Goal: Task Accomplishment & Management: Manage account settings

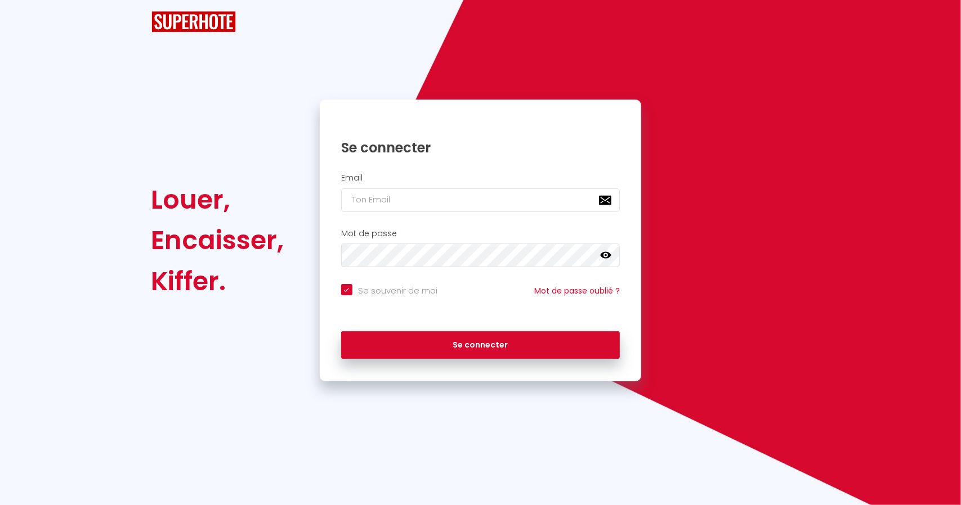
checkbox input "true"
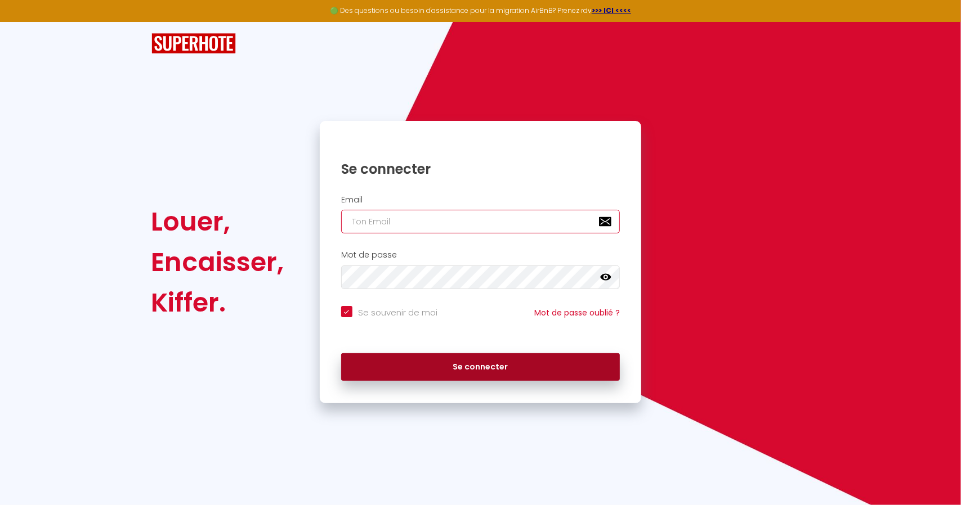
type input "[PERSON_NAME][EMAIL_ADDRESS][DOMAIN_NAME]"
click at [499, 358] on button "Se connecter" at bounding box center [480, 367] width 279 height 28
checkbox input "true"
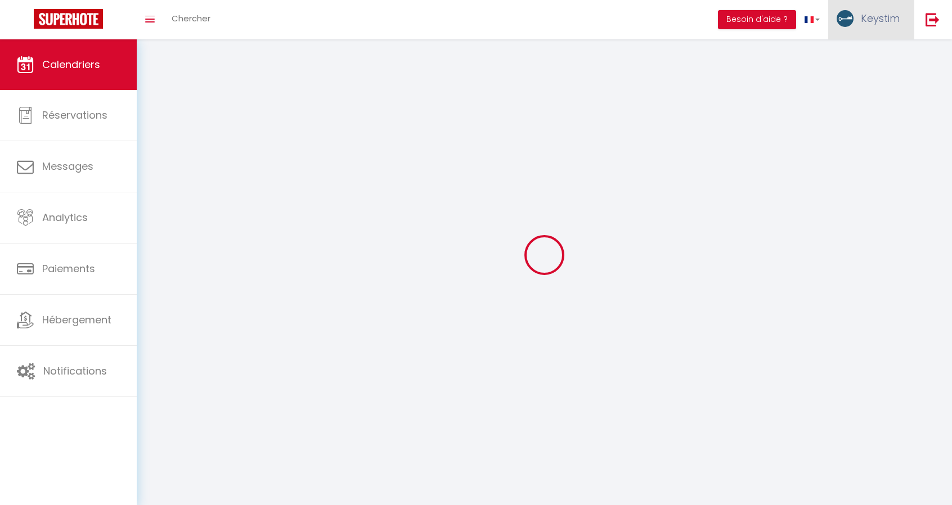
click at [879, 10] on link "Keystim" at bounding box center [871, 19] width 86 height 39
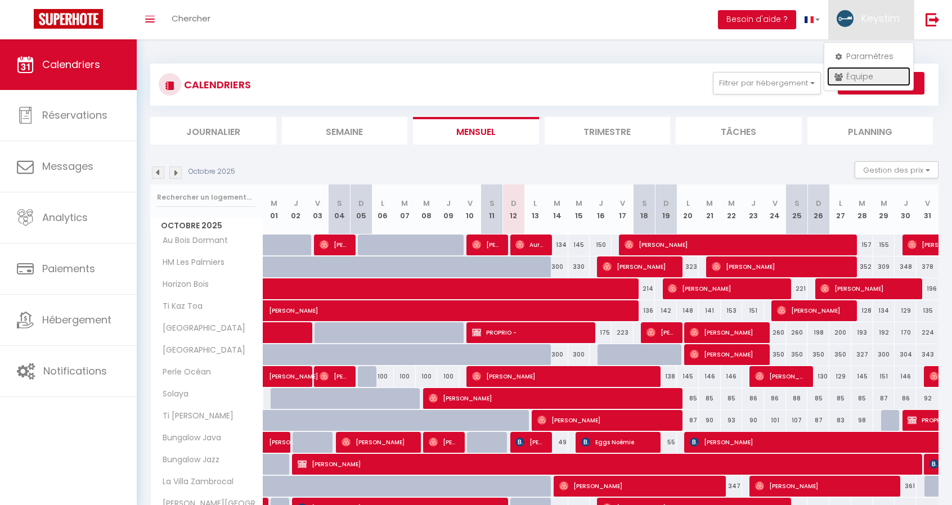
click at [854, 75] on link "Équipe" at bounding box center [868, 76] width 83 height 19
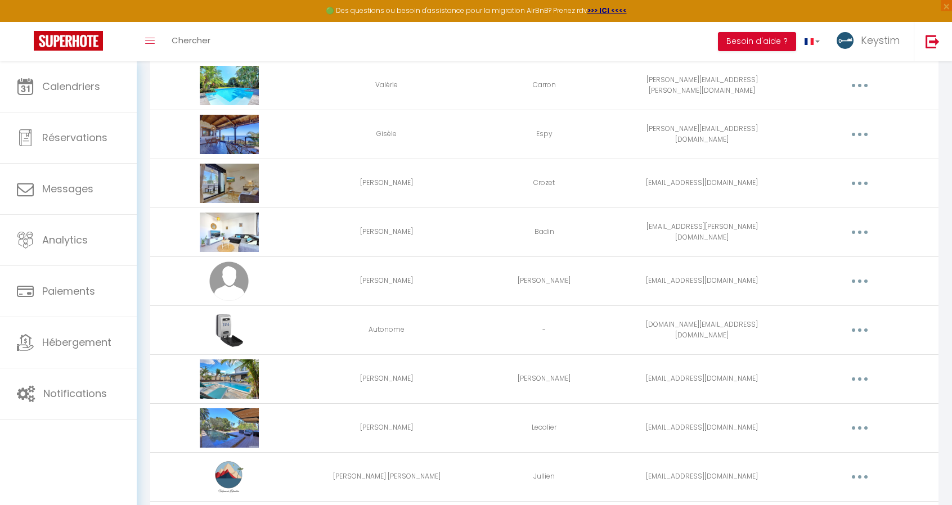
scroll to position [437, 0]
click at [862, 275] on button "button" at bounding box center [860, 282] width 32 height 18
click at [819, 308] on link "Editer" at bounding box center [830, 307] width 83 height 19
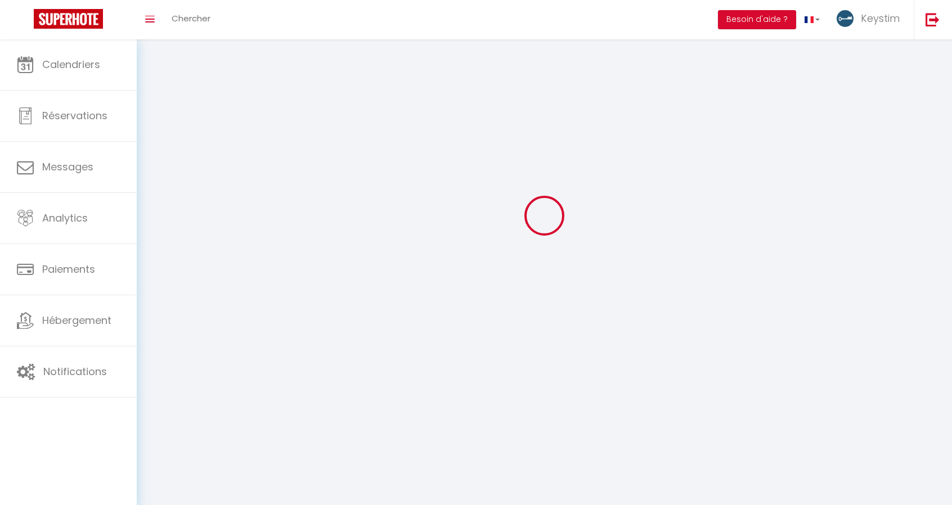
type input "[PERSON_NAME]"
type input "[EMAIL_ADDRESS][DOMAIN_NAME]"
type textarea "[URL][DOMAIN_NAME]"
checkbox input "false"
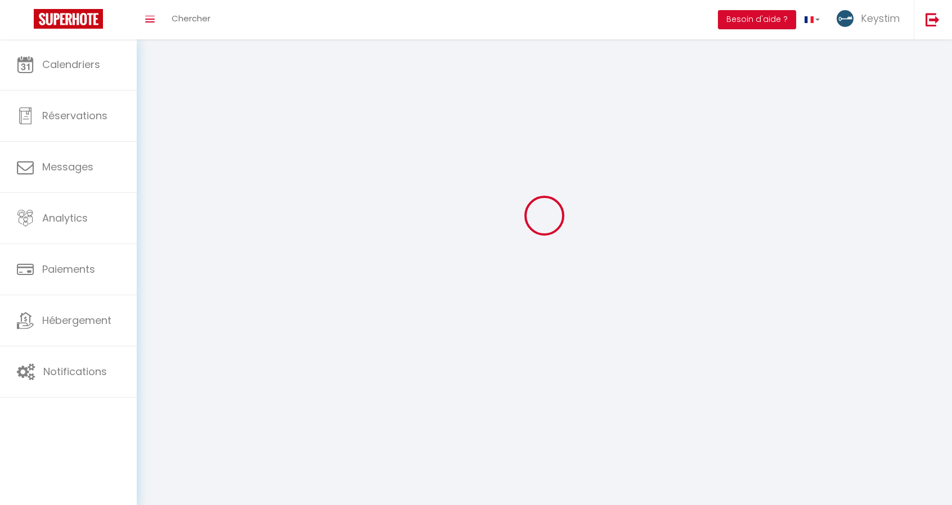
checkbox input "false"
checkbox input "true"
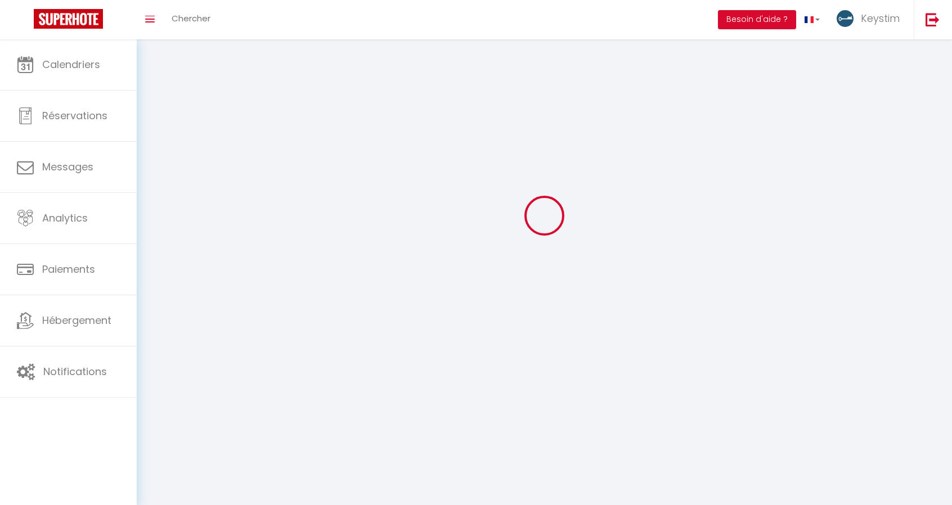
checkbox input "true"
checkbox input "false"
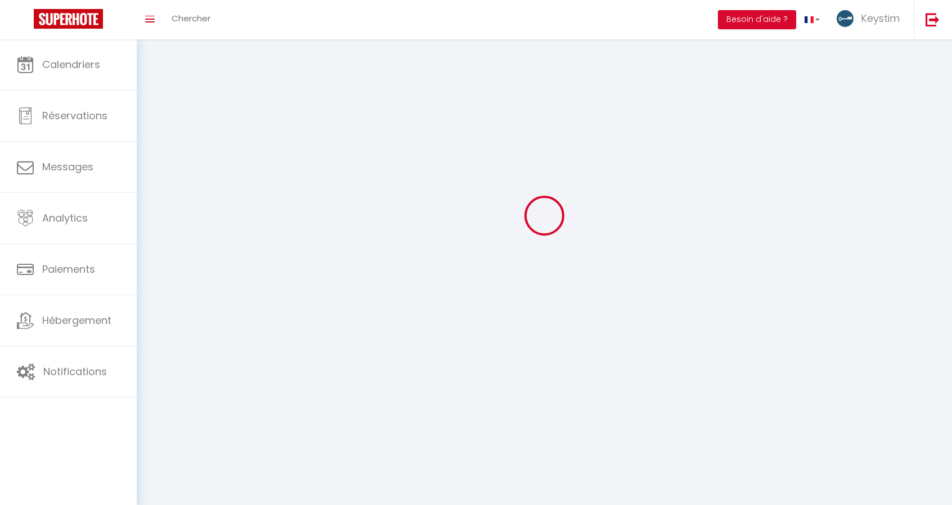
checkbox input "false"
select select
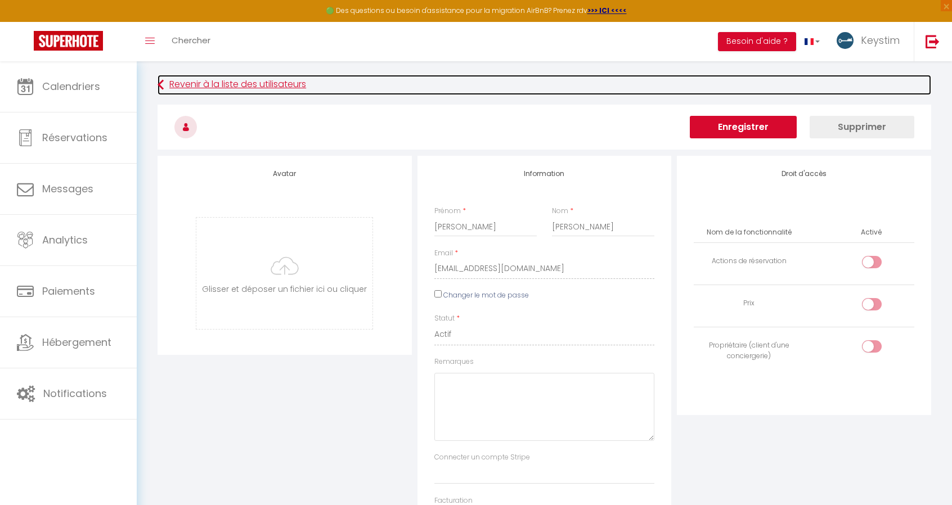
click at [226, 80] on link "Revenir à la liste des utilisateurs" at bounding box center [545, 85] width 774 height 20
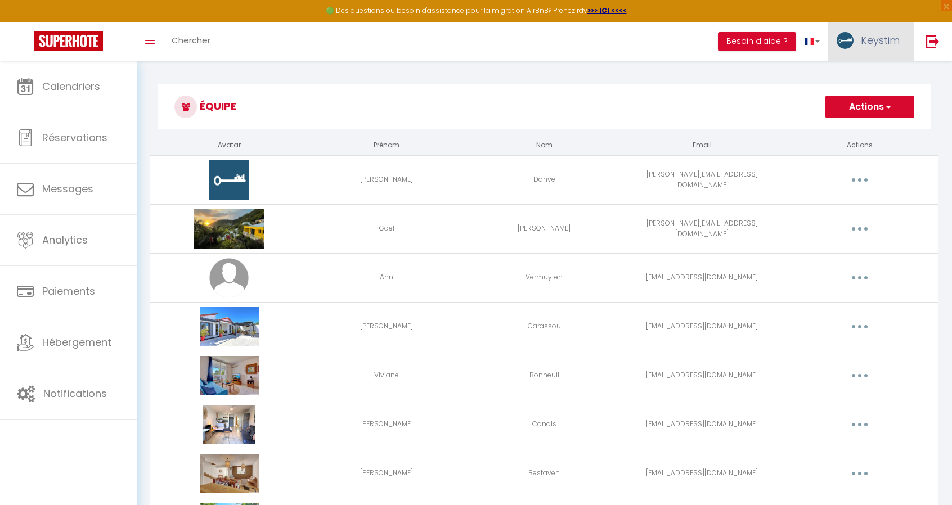
click at [892, 49] on link "Keystim" at bounding box center [871, 41] width 86 height 39
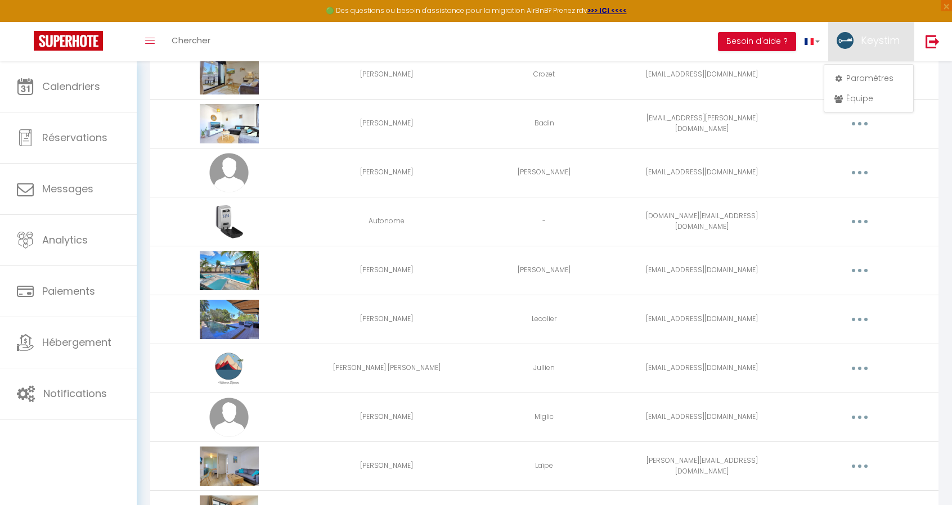
scroll to position [546, 0]
click at [864, 176] on button "button" at bounding box center [860, 172] width 32 height 18
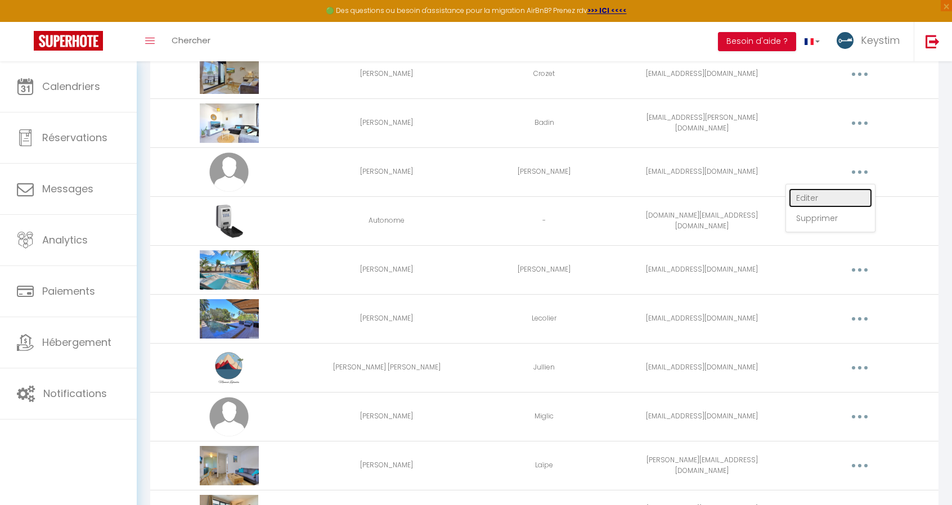
click at [824, 192] on link "Editer" at bounding box center [830, 198] width 83 height 19
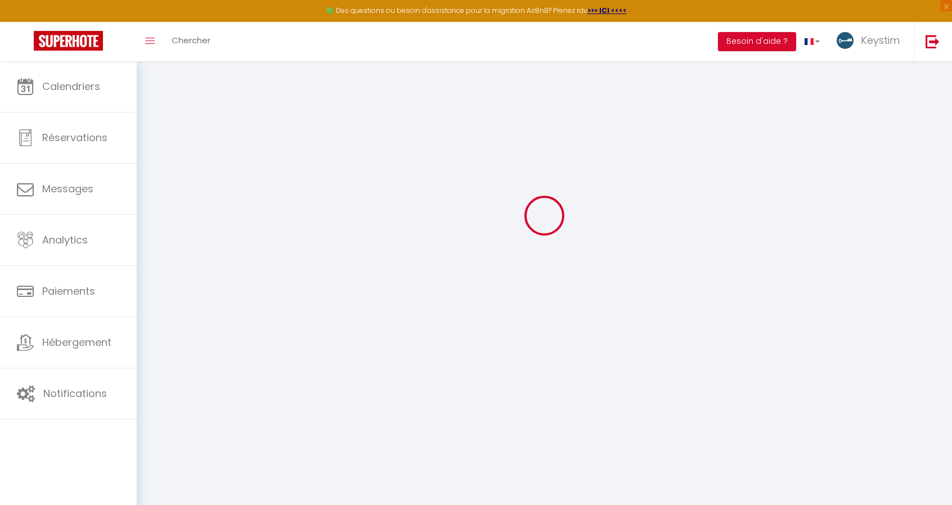
type input "[PERSON_NAME]"
type input "[EMAIL_ADDRESS][DOMAIN_NAME]"
type textarea "[URL][DOMAIN_NAME]"
checkbox input "false"
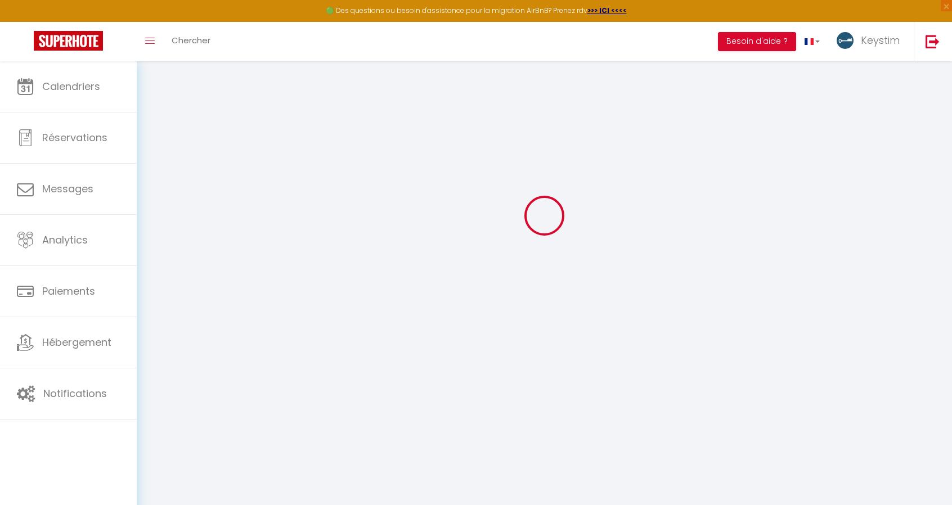
checkbox input "false"
checkbox input "true"
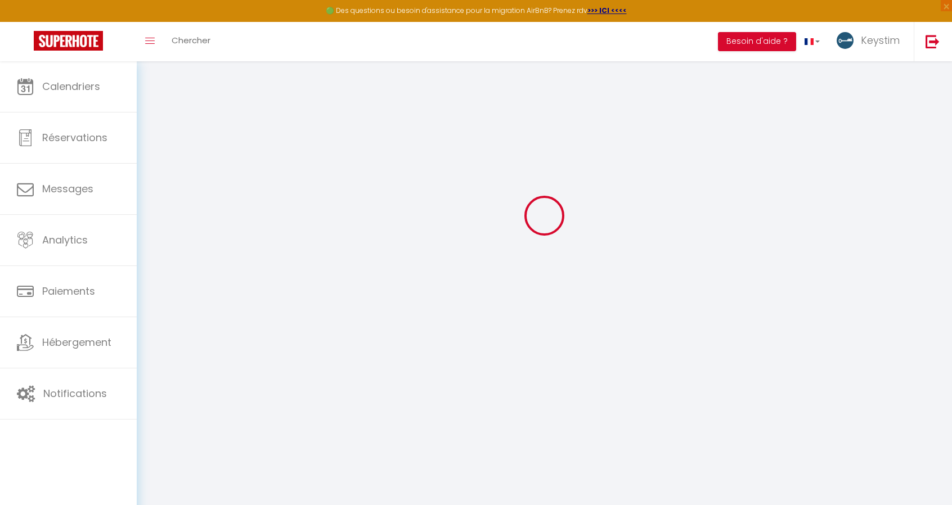
checkbox input "true"
checkbox input "false"
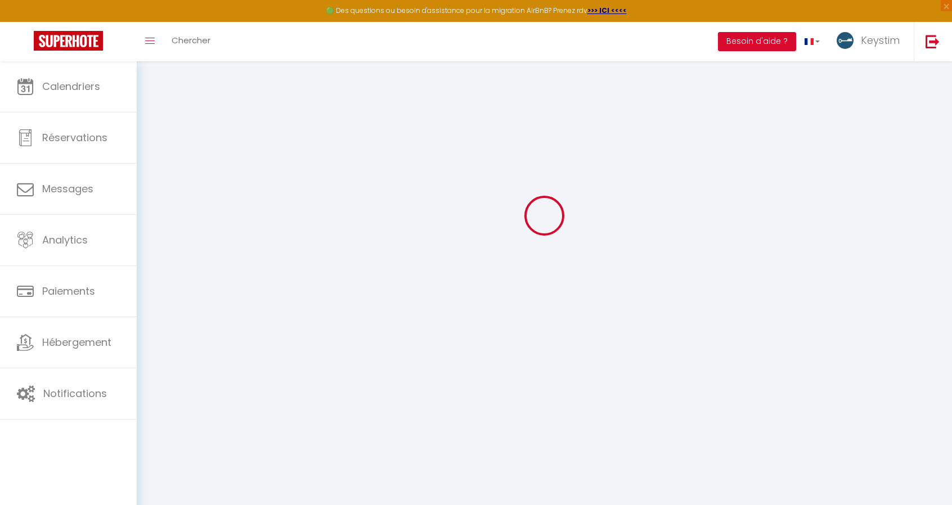
checkbox input "false"
select select
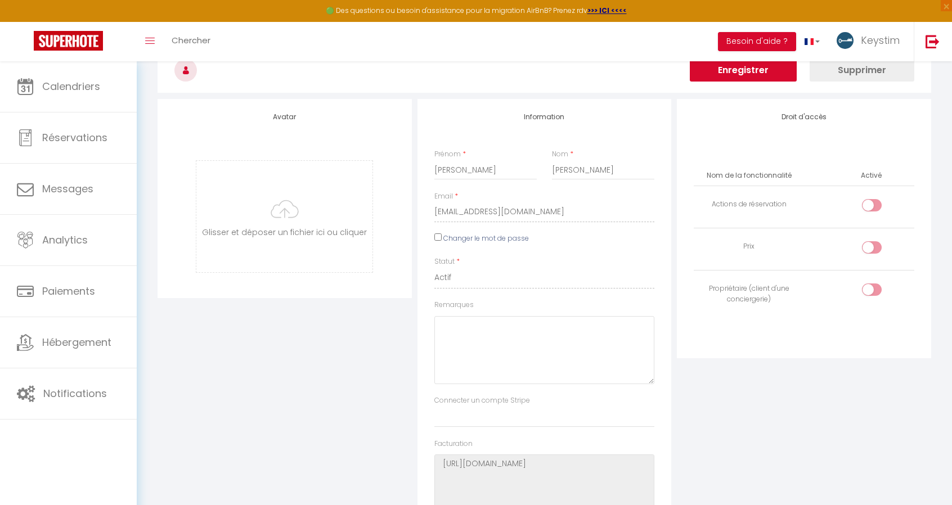
scroll to position [56, 0]
click at [459, 373] on textarea "Remarques" at bounding box center [544, 351] width 221 height 68
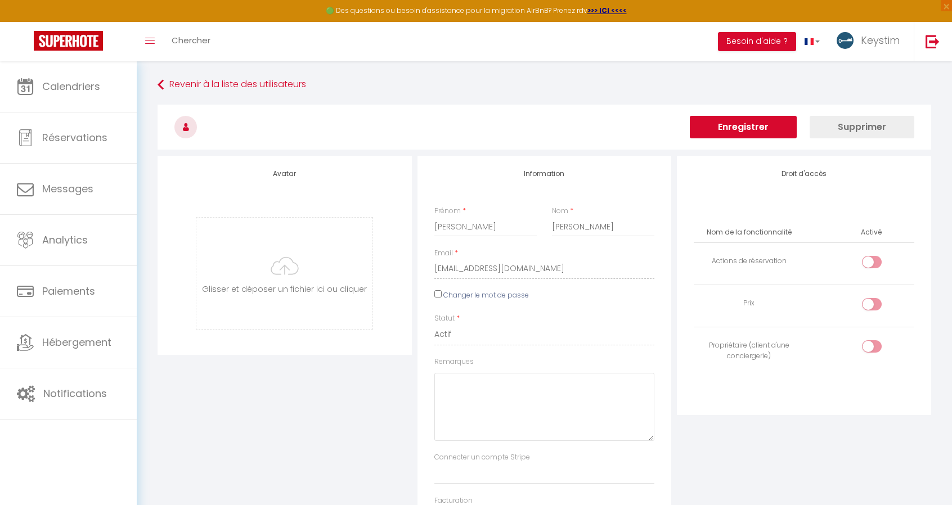
click at [481, 126] on h3 at bounding box center [545, 127] width 774 height 45
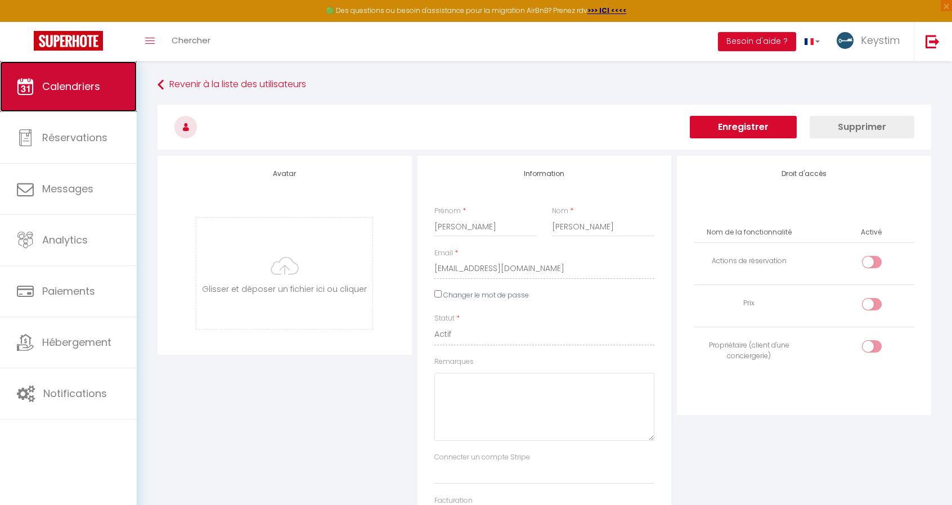
click at [97, 83] on span "Calendriers" at bounding box center [71, 86] width 58 height 14
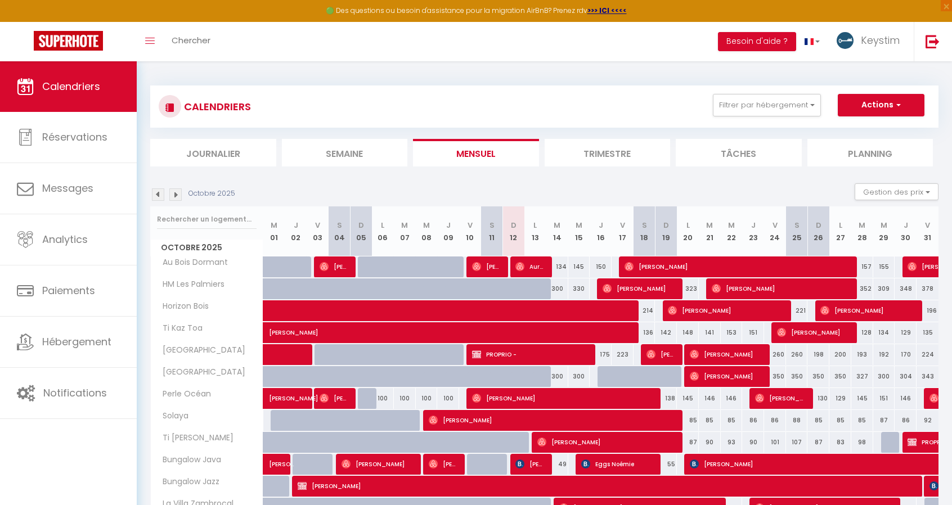
click at [429, 230] on th "M 08" at bounding box center [427, 232] width 22 height 50
